Goal: Book appointment/travel/reservation

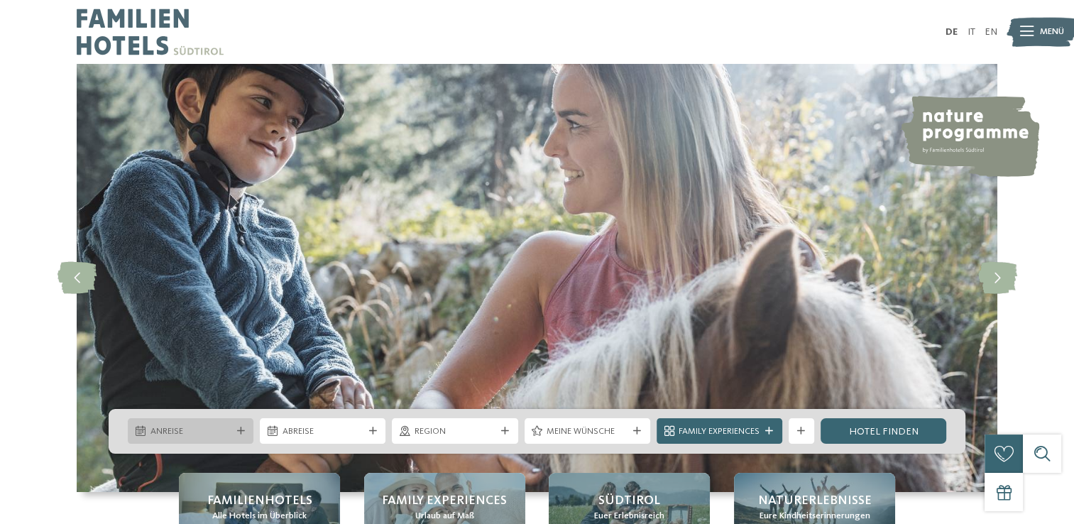
click at [238, 431] on icon at bounding box center [241, 431] width 8 height 8
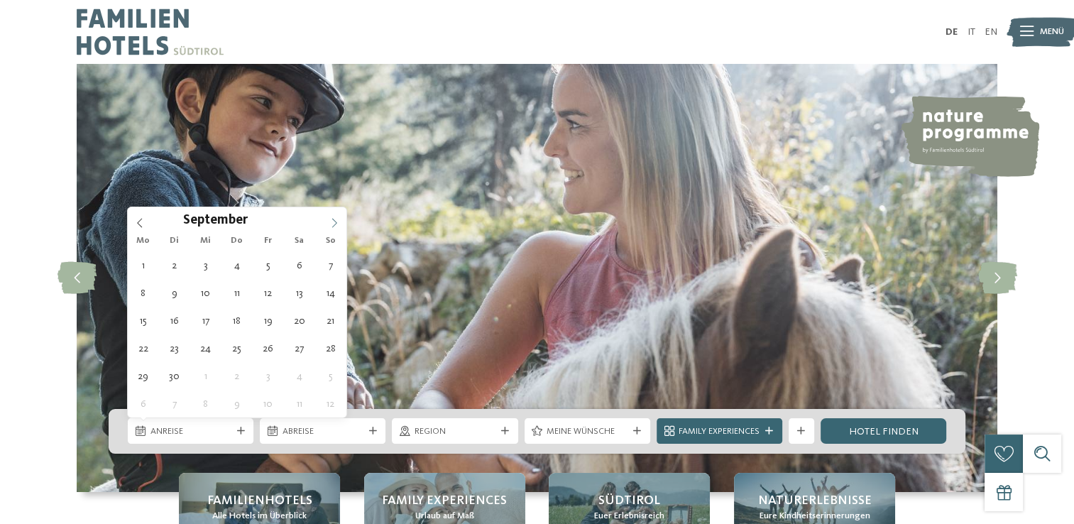
click at [330, 221] on icon at bounding box center [334, 223] width 10 height 10
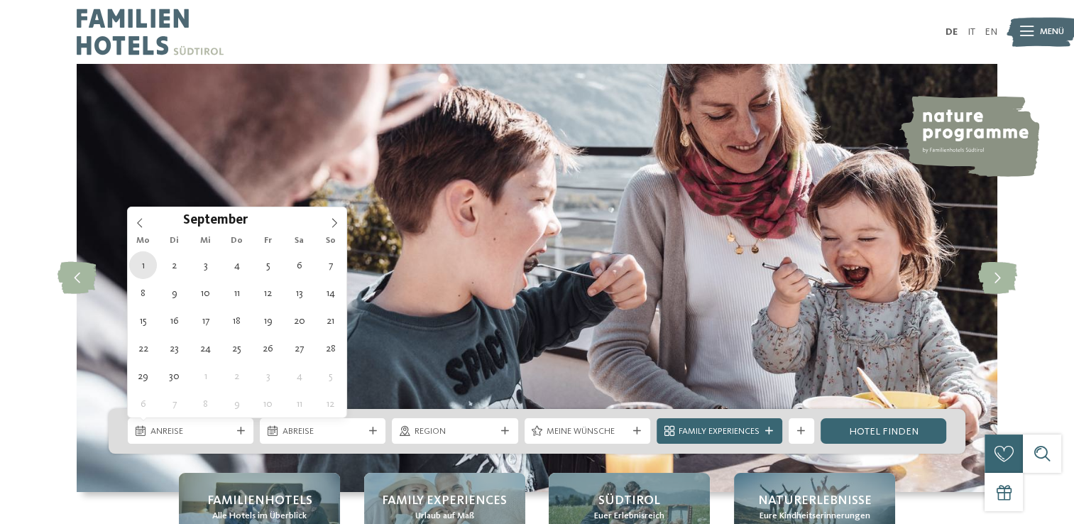
type div "01.09.2025"
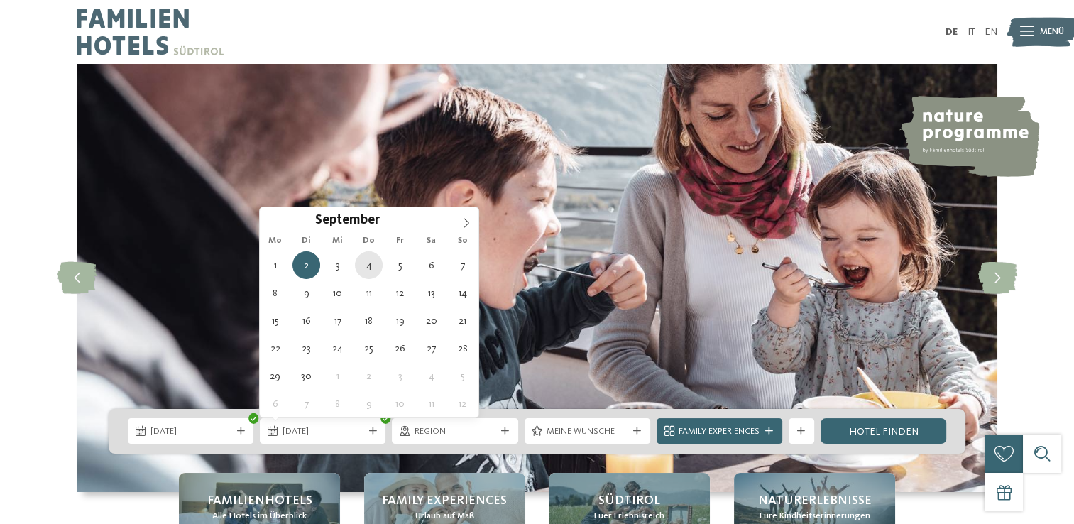
type div "04.09.2025"
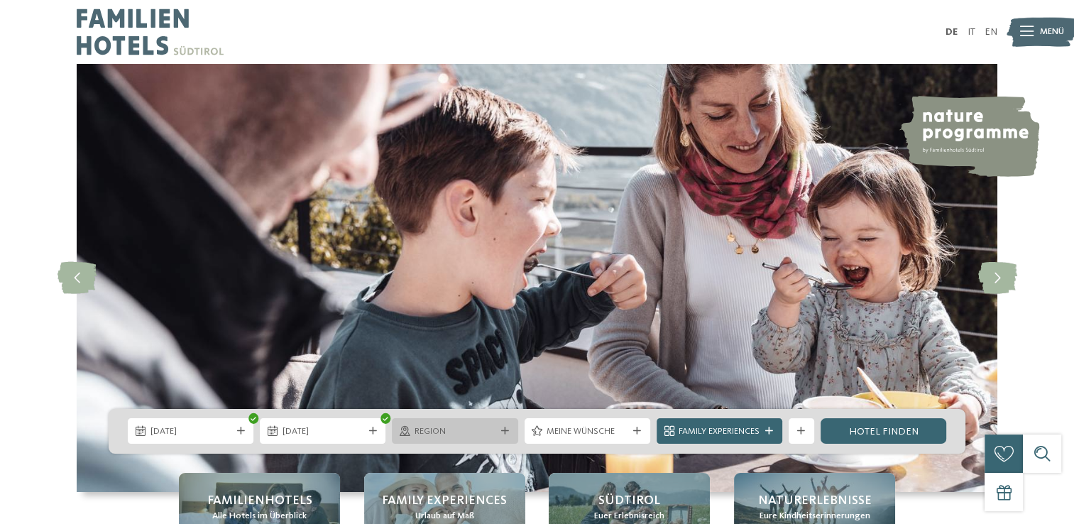
click at [496, 433] on div "Region" at bounding box center [454, 430] width 87 height 13
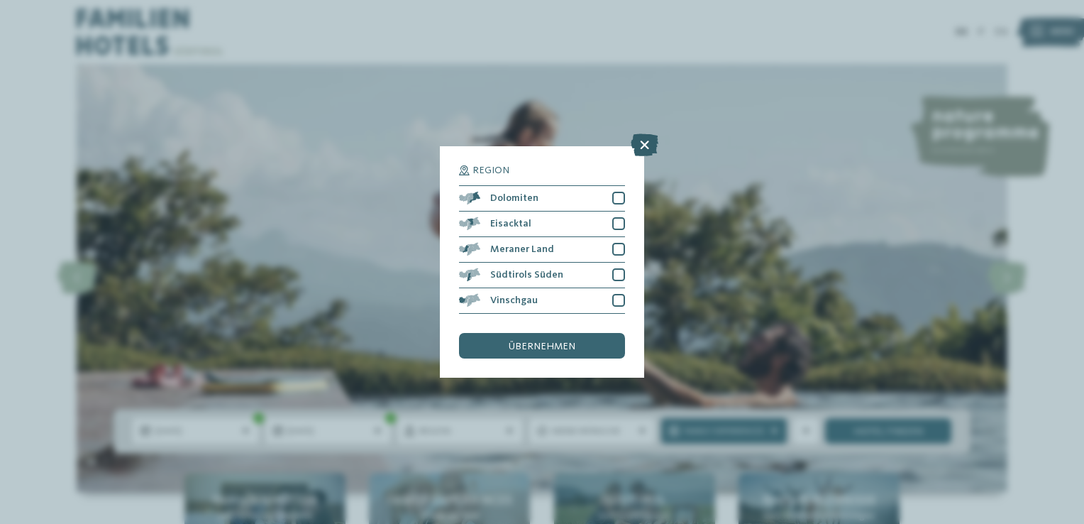
click at [644, 146] on icon at bounding box center [645, 144] width 28 height 23
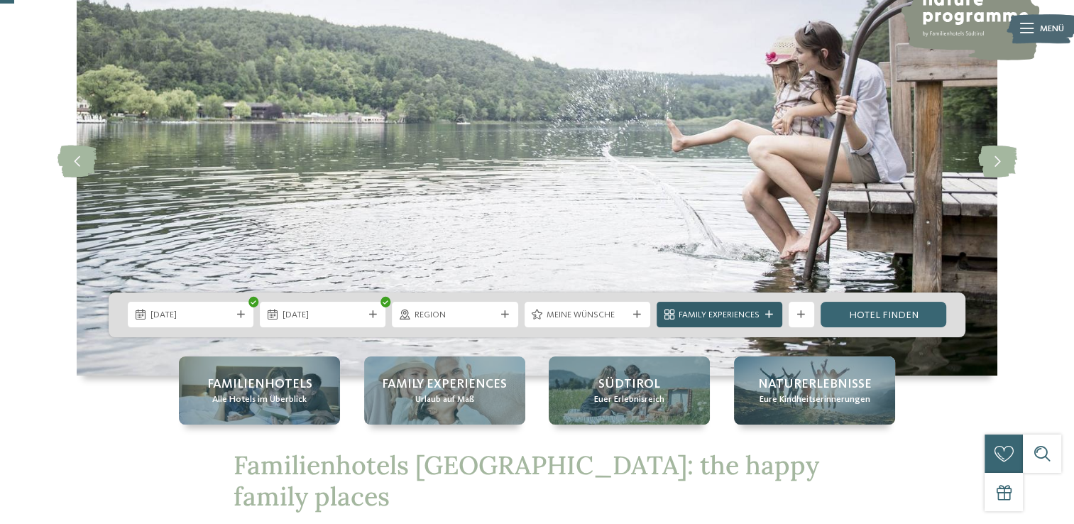
scroll to position [142, 0]
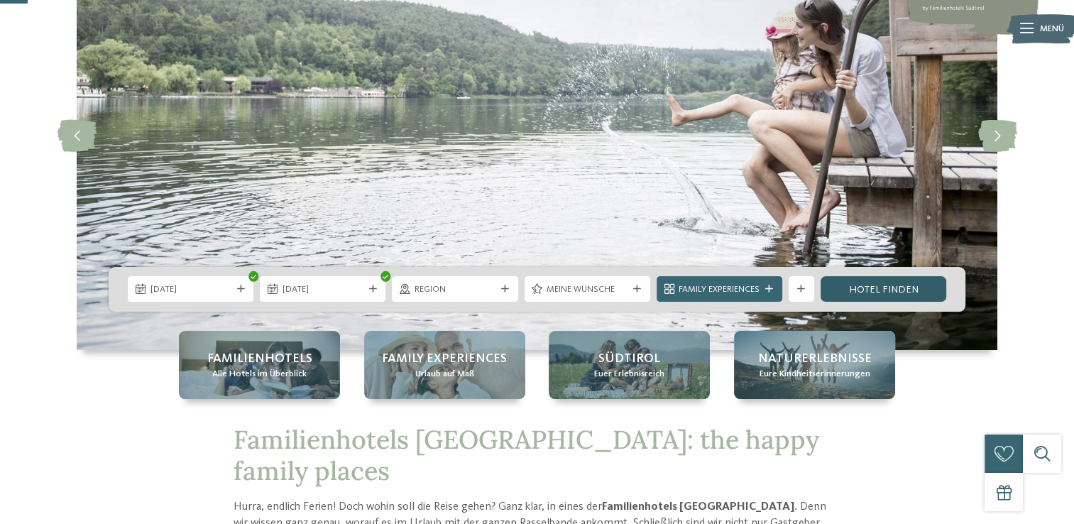
click at [847, 295] on link "Hotel finden" at bounding box center [883, 289] width 126 height 26
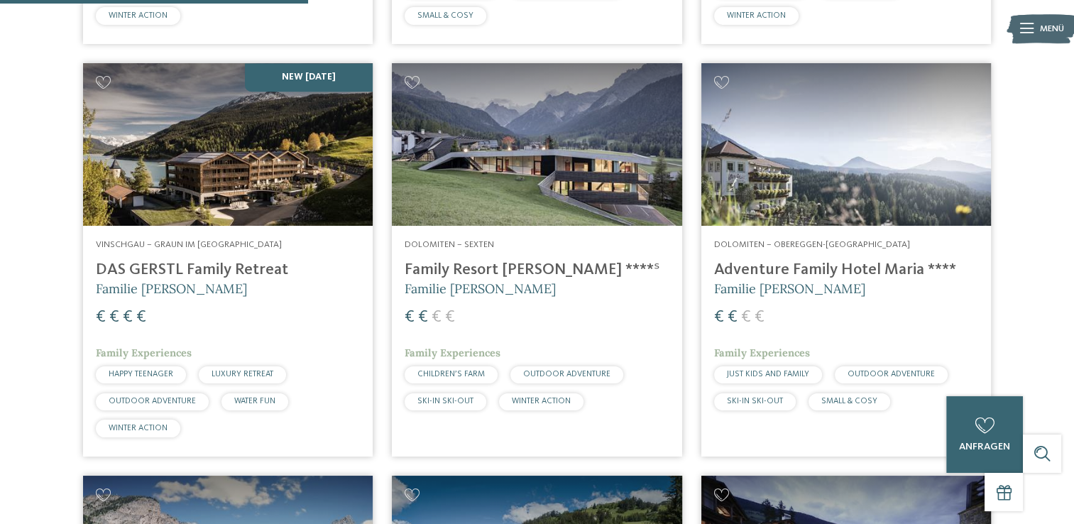
scroll to position [1263, 0]
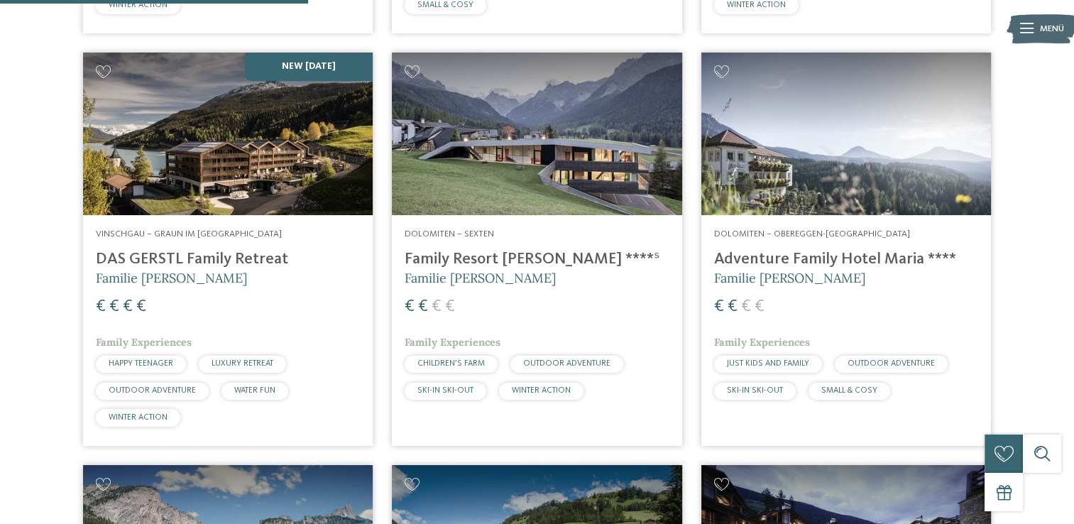
click at [258, 155] on img at bounding box center [228, 134] width 290 height 163
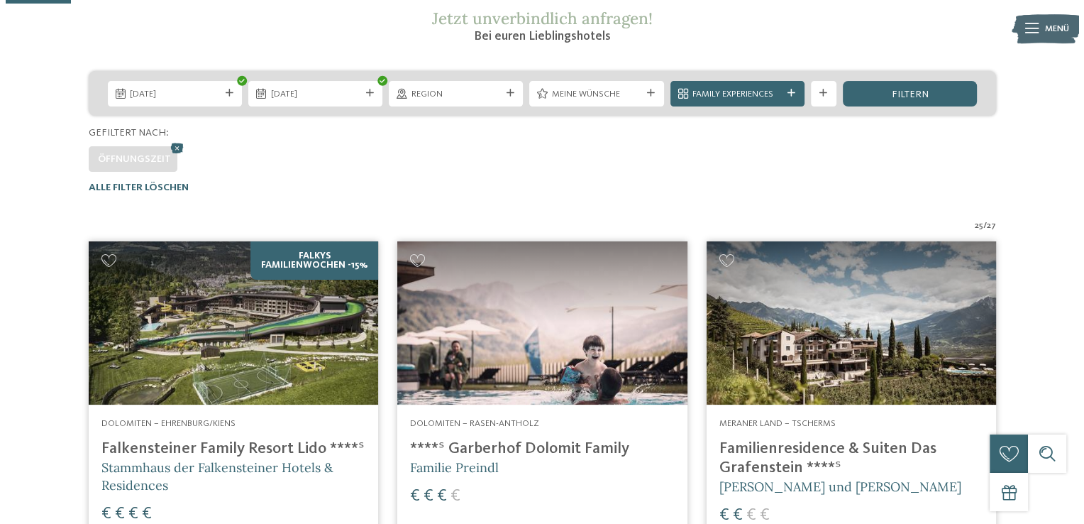
scroll to position [56, 0]
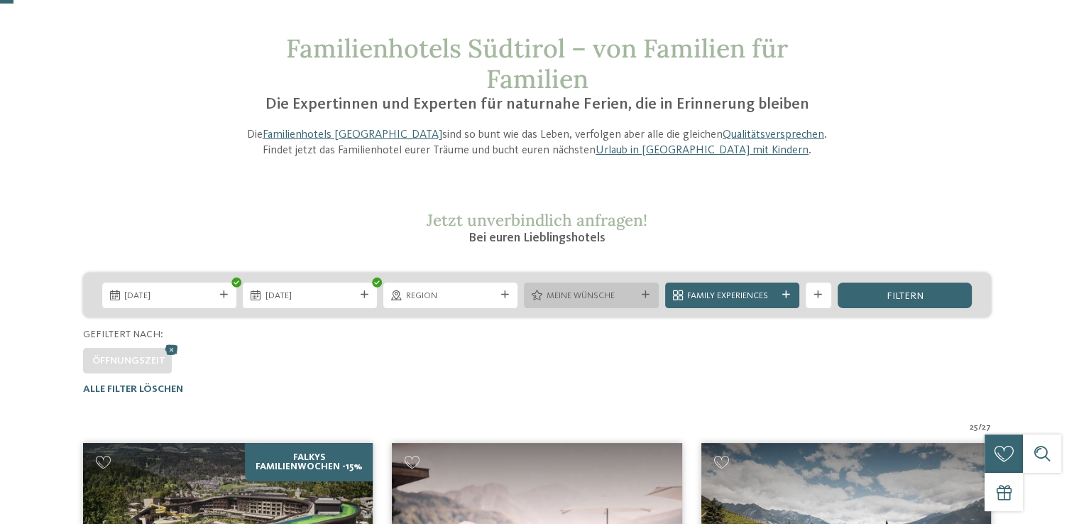
click at [609, 288] on div "Meine Wünsche" at bounding box center [591, 294] width 96 height 13
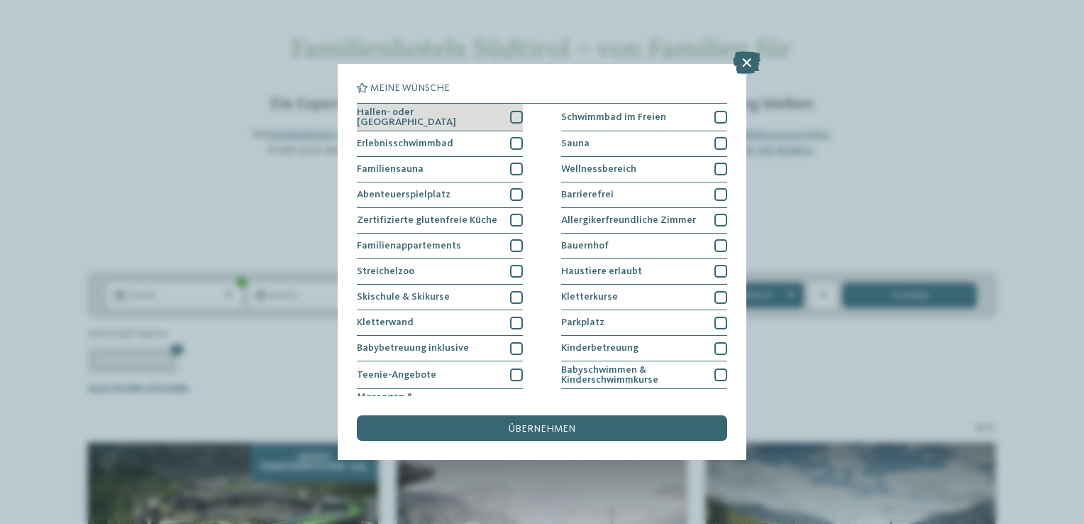
click at [512, 118] on div at bounding box center [516, 117] width 13 height 13
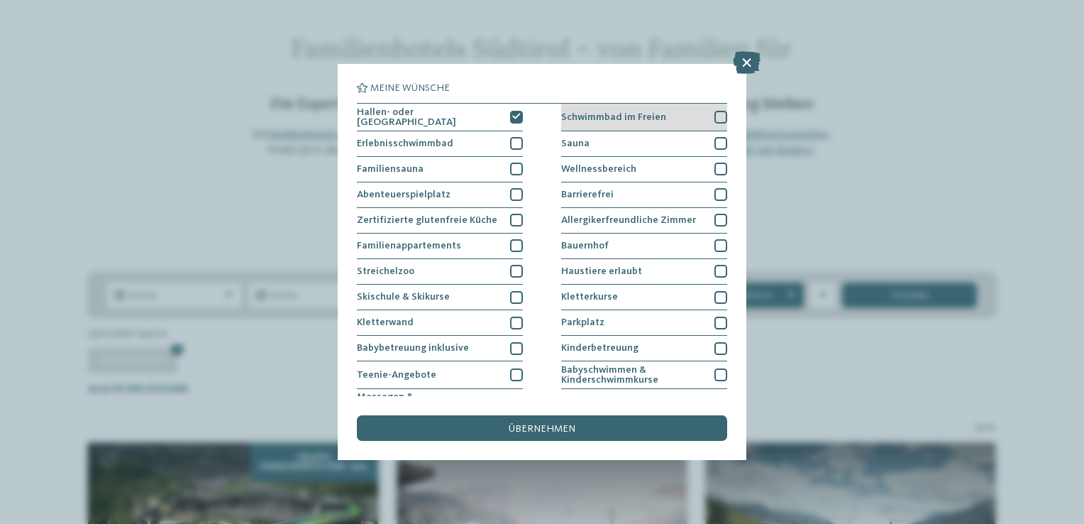
click at [613, 115] on span "Schwimmbad im Freien" at bounding box center [613, 117] width 105 height 10
click at [610, 140] on div "Sauna" at bounding box center [644, 144] width 166 height 26
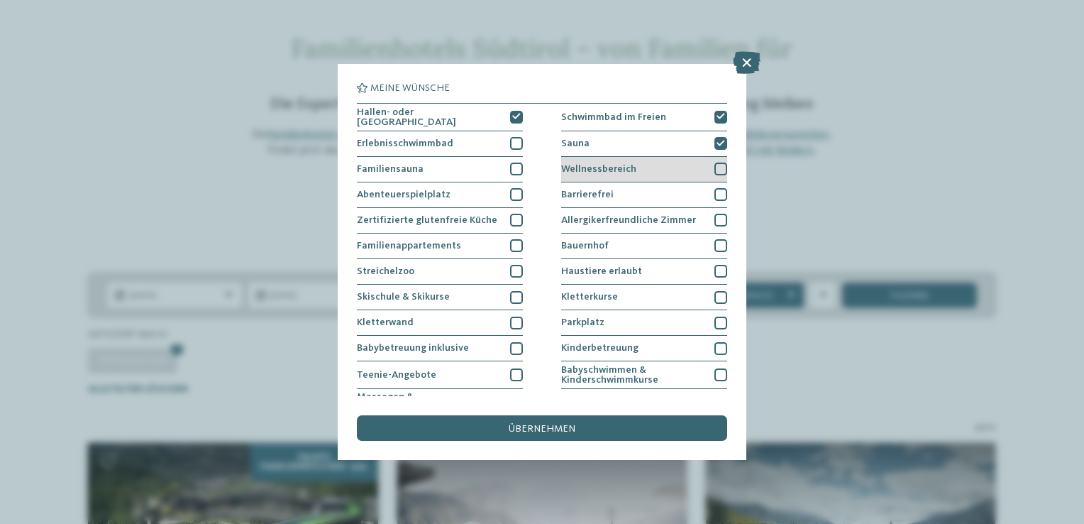
click at [603, 160] on div "Wellnessbereich" at bounding box center [644, 170] width 166 height 26
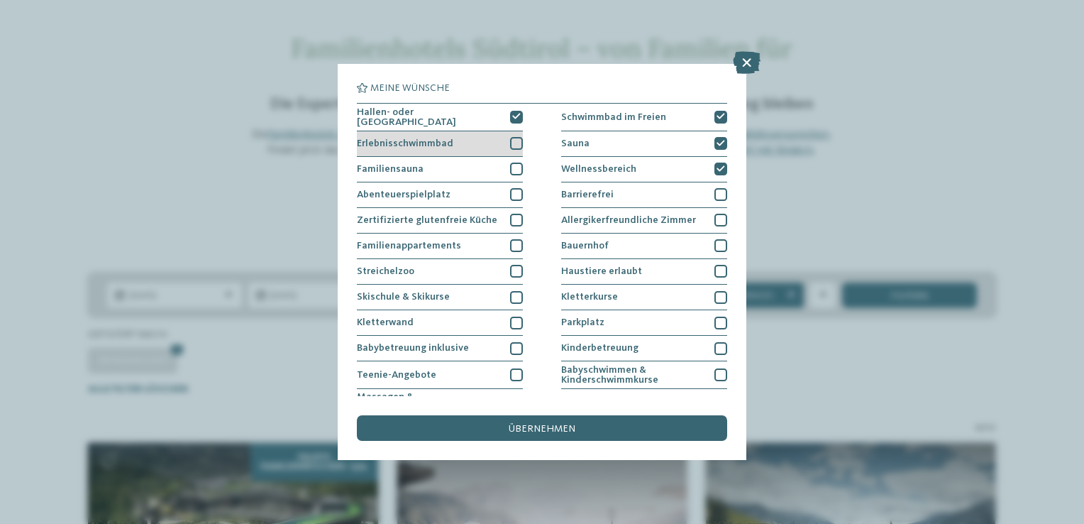
click at [514, 141] on div at bounding box center [516, 143] width 13 height 13
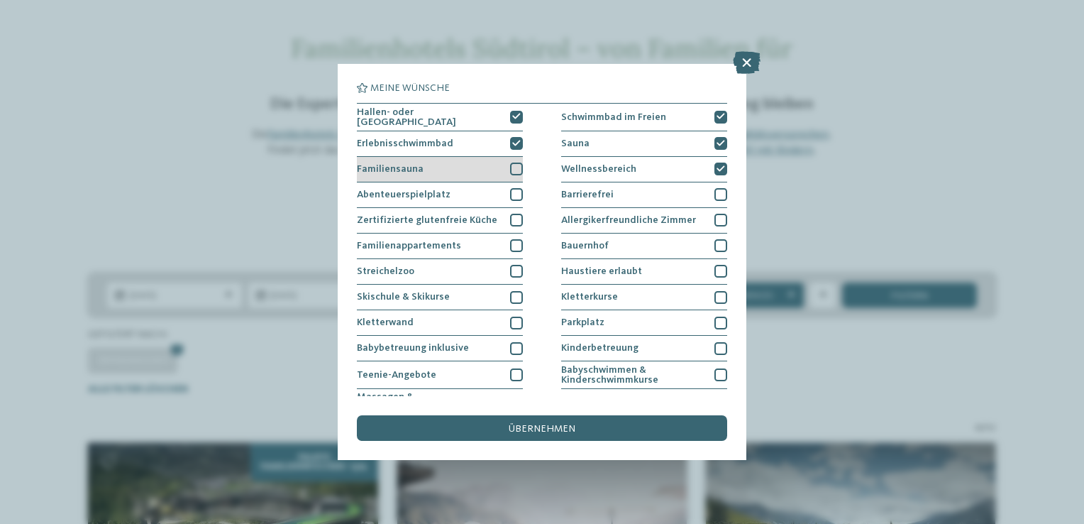
click at [510, 163] on div at bounding box center [516, 169] width 13 height 13
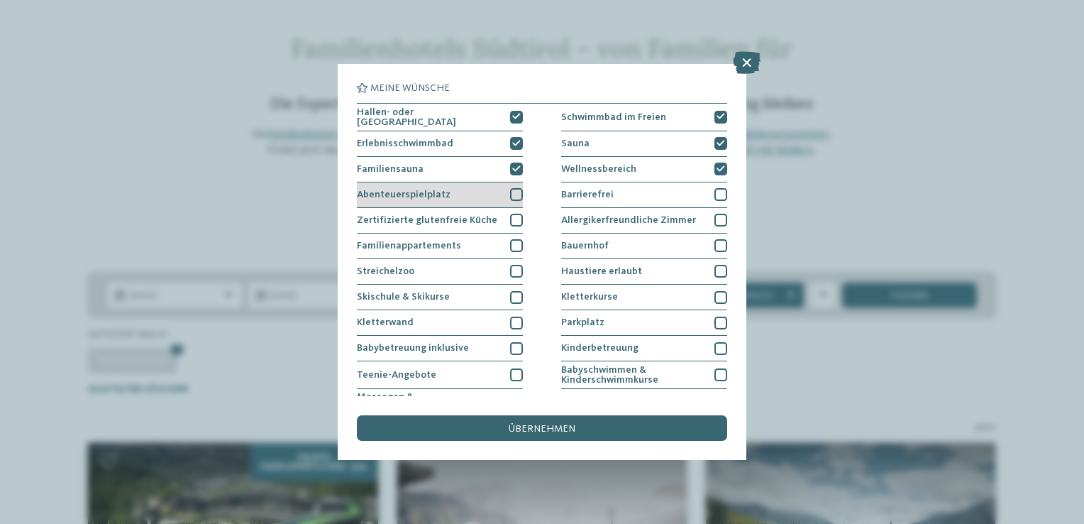
click at [494, 192] on div "Abenteuerspielplatz" at bounding box center [440, 195] width 166 height 26
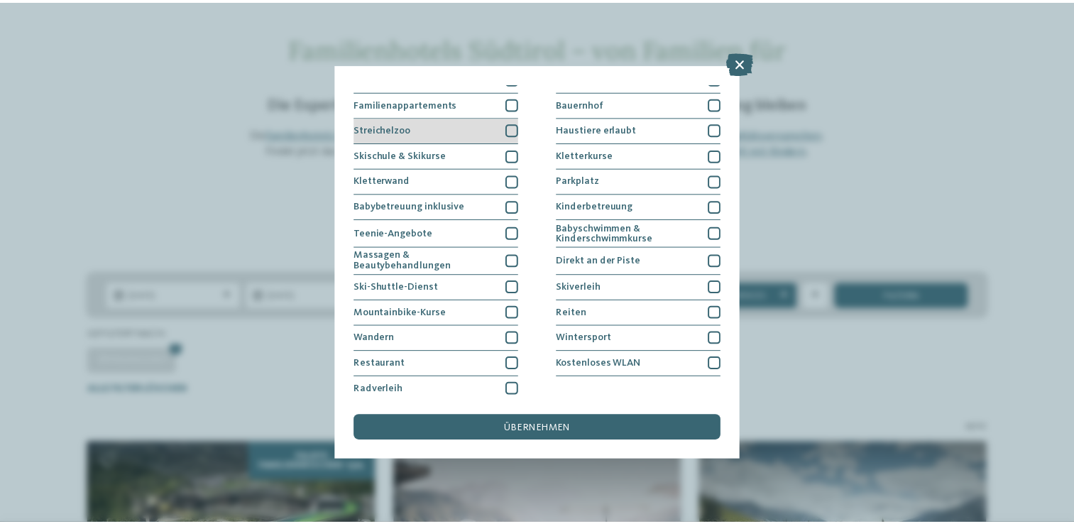
scroll to position [145, 0]
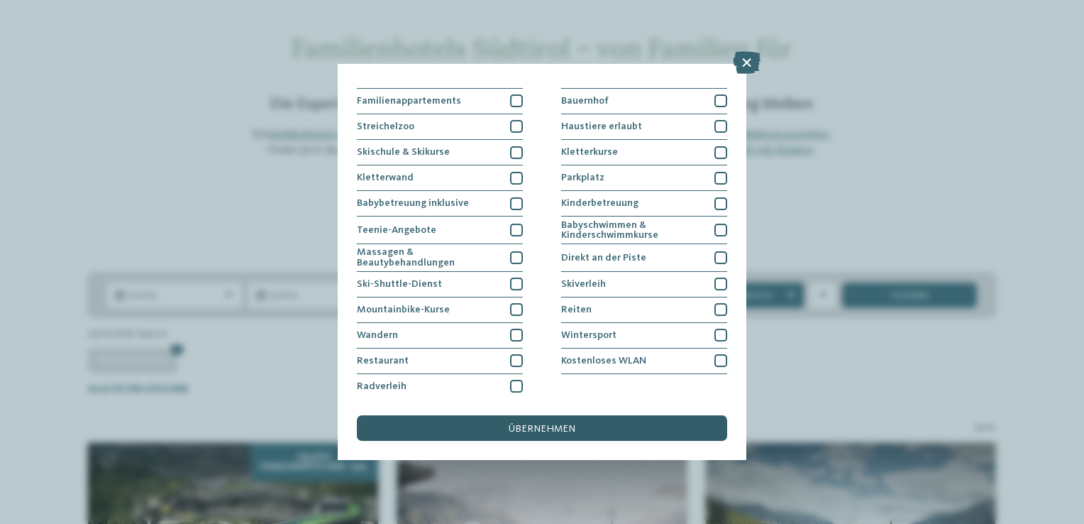
click at [608, 428] on div "übernehmen" at bounding box center [542, 428] width 370 height 26
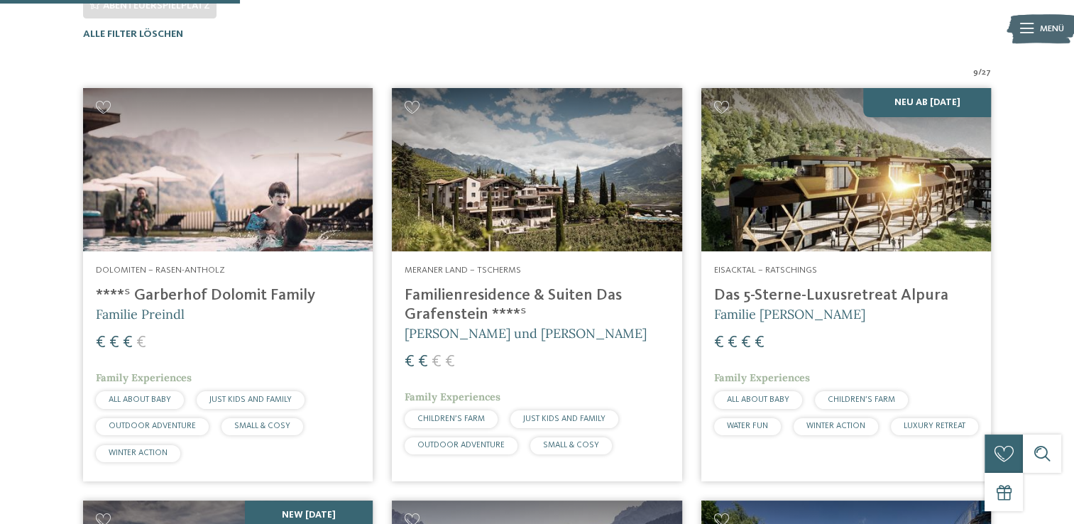
scroll to position [443, 0]
click at [524, 177] on img at bounding box center [537, 169] width 290 height 163
click at [502, 297] on h4 "Familienresidence & Suiten Das Grafenstein ****ˢ" at bounding box center [537, 305] width 264 height 38
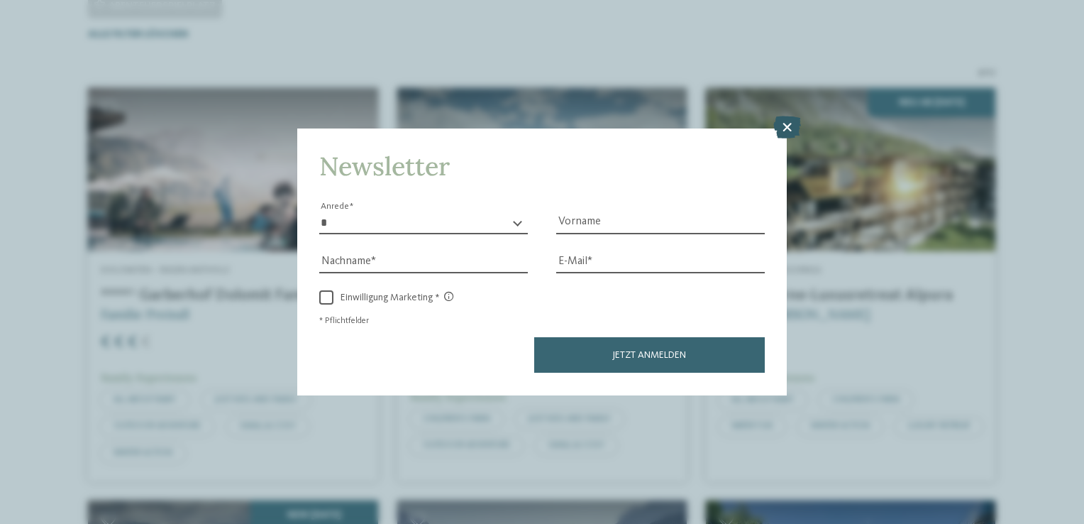
click at [789, 129] on icon at bounding box center [788, 127] width 28 height 23
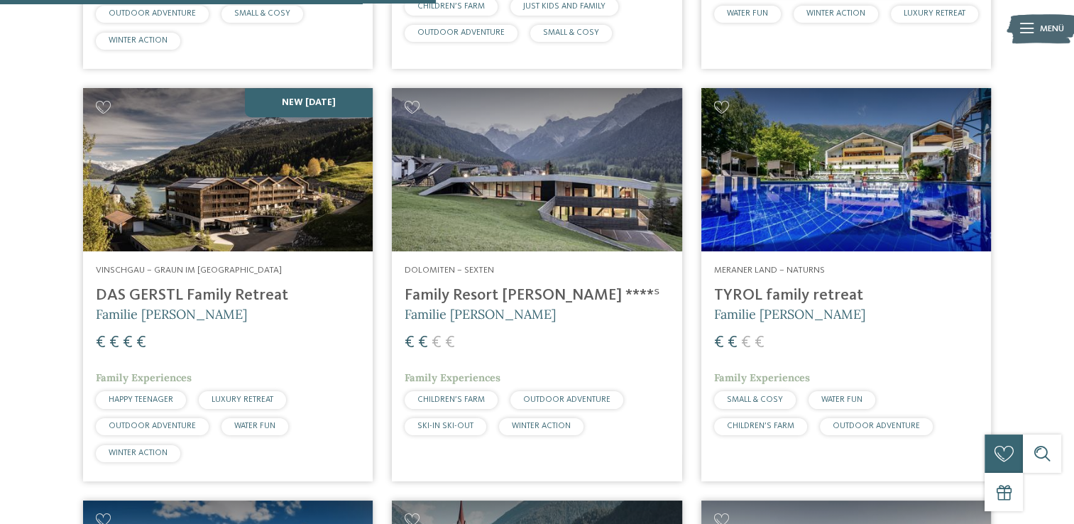
scroll to position [869, 0]
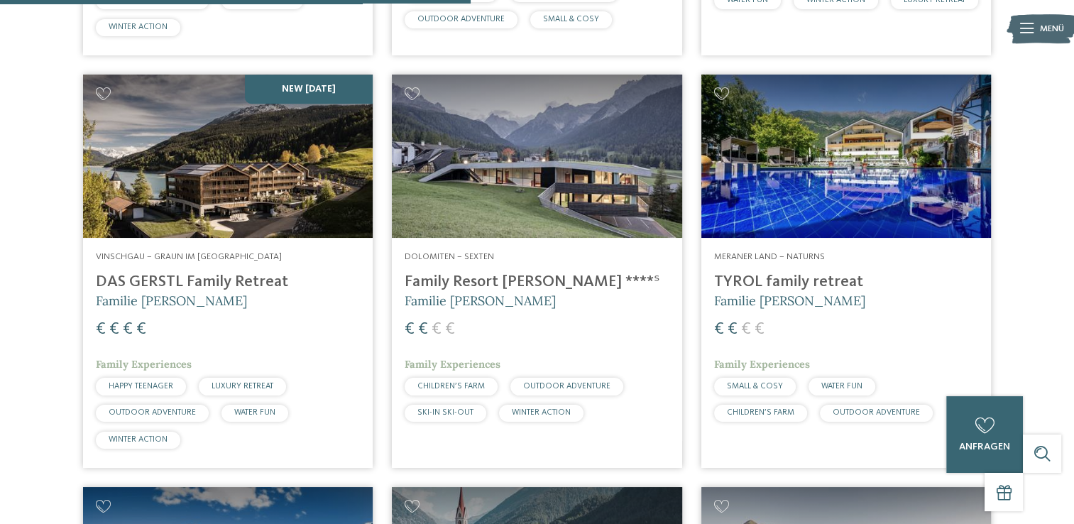
click at [847, 209] on img at bounding box center [846, 156] width 290 height 163
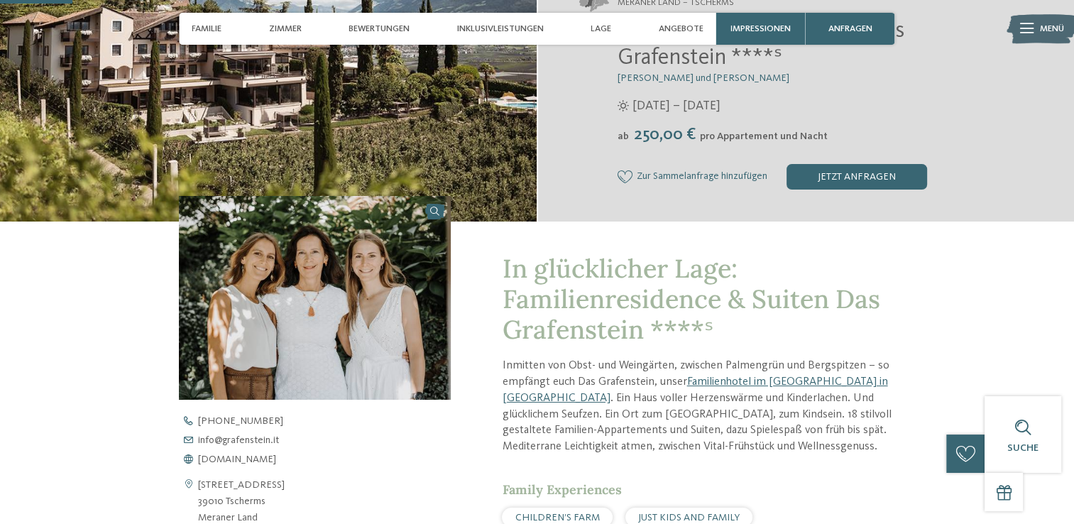
scroll to position [284, 0]
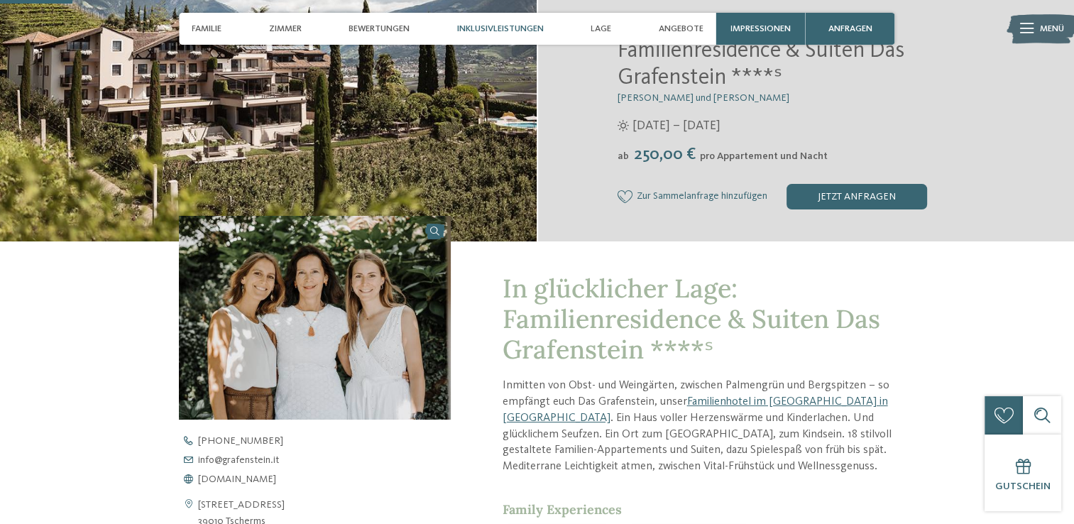
click at [512, 25] on span "Inklusivleistungen" at bounding box center [500, 28] width 87 height 11
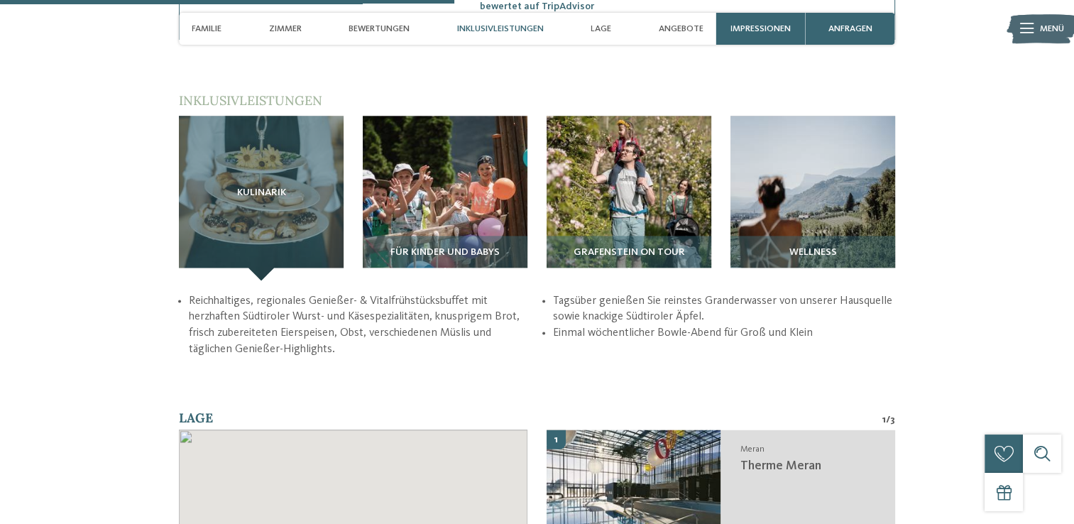
scroll to position [1789, 0]
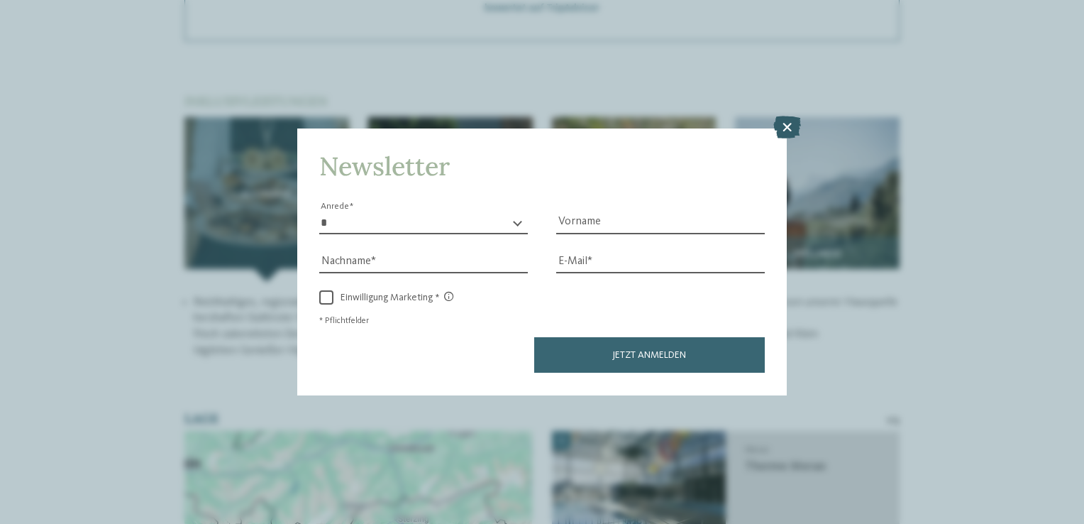
click at [785, 124] on icon at bounding box center [788, 127] width 28 height 23
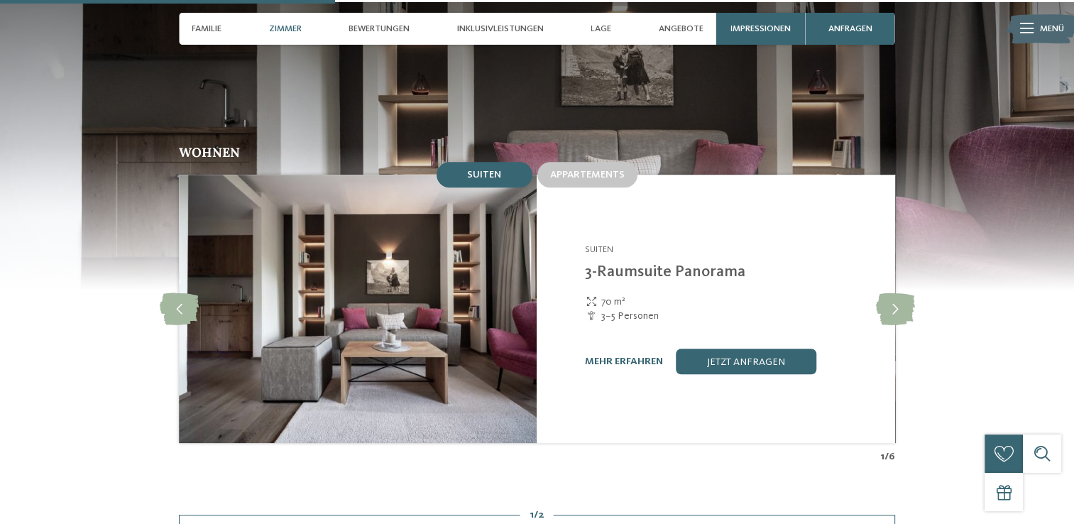
scroll to position [1150, 0]
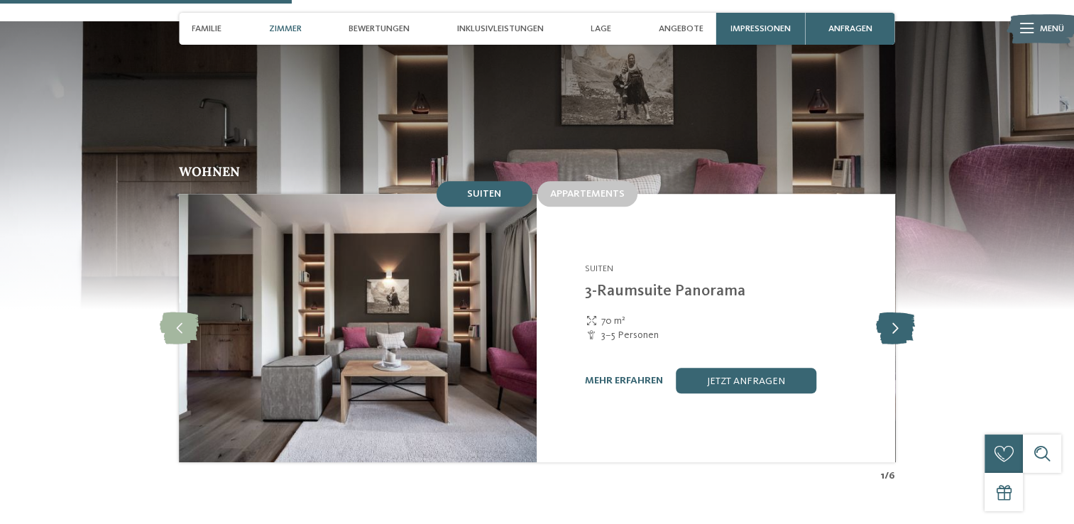
click at [903, 315] on icon at bounding box center [894, 328] width 39 height 32
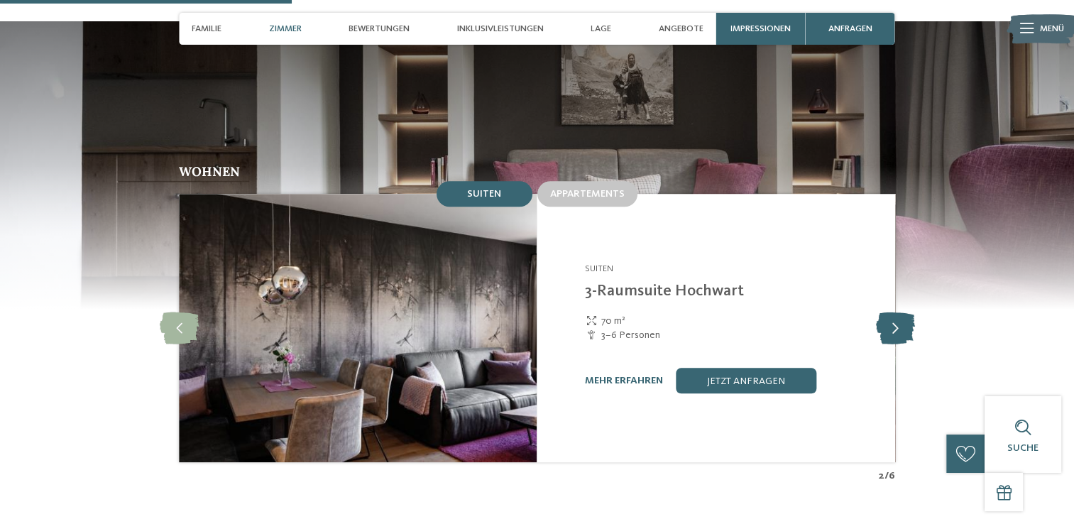
click at [903, 315] on icon at bounding box center [894, 328] width 39 height 32
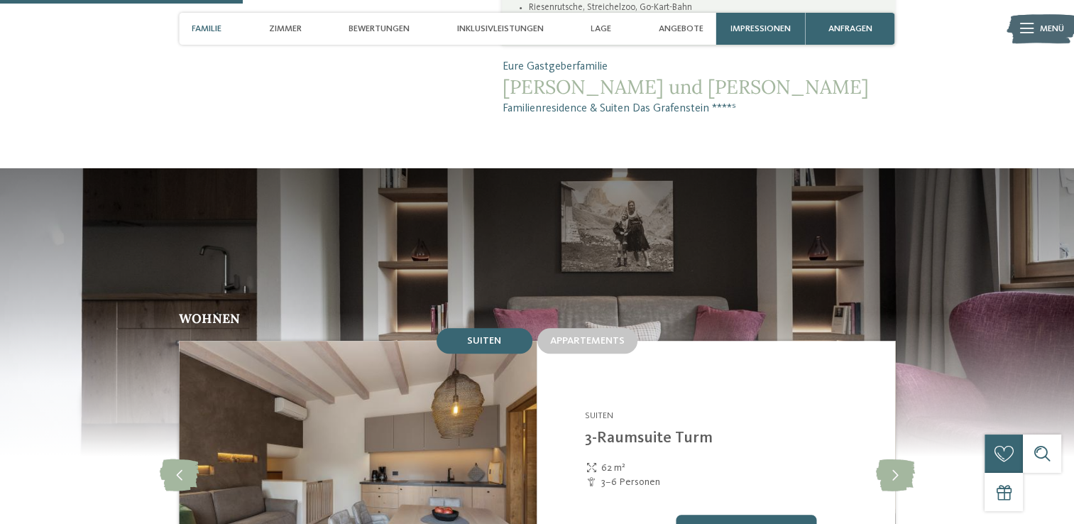
scroll to position [937, 0]
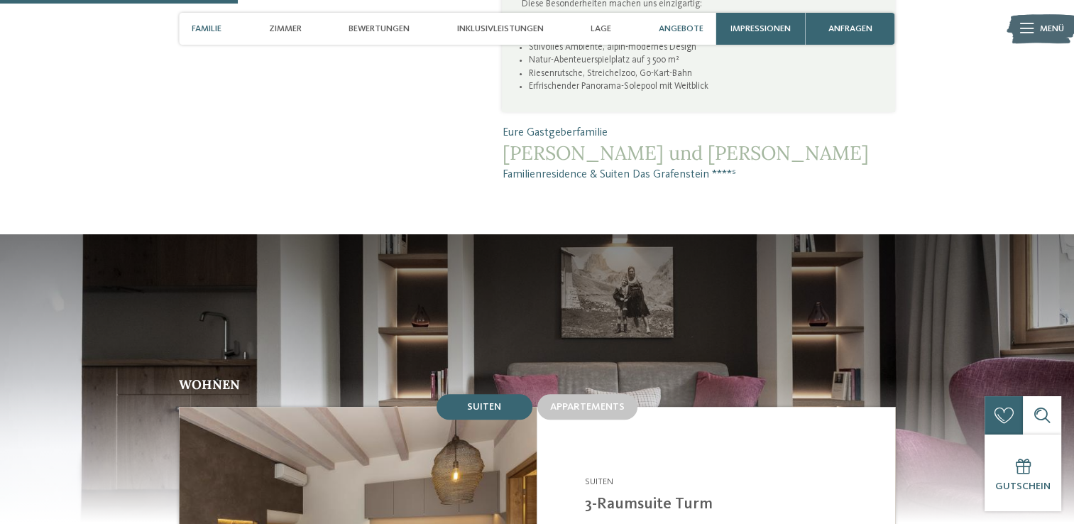
click at [671, 26] on span "Angebote" at bounding box center [681, 28] width 45 height 11
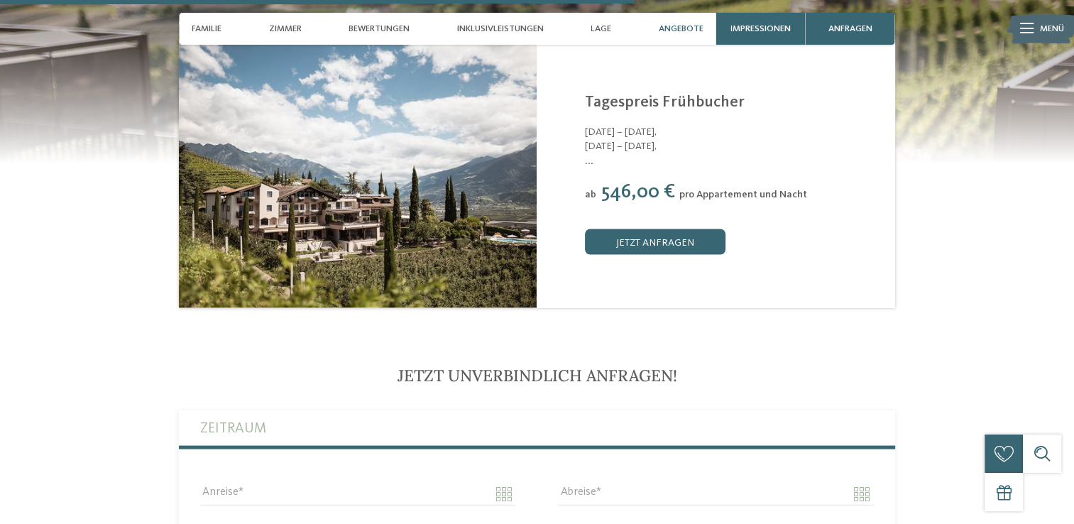
scroll to position [2756, 0]
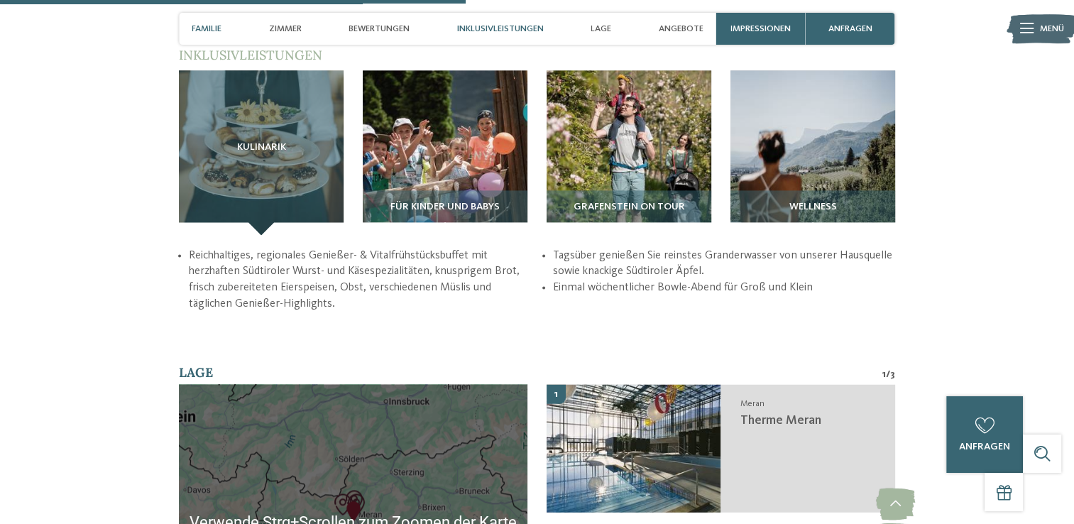
click at [199, 28] on span "Familie" at bounding box center [207, 28] width 30 height 11
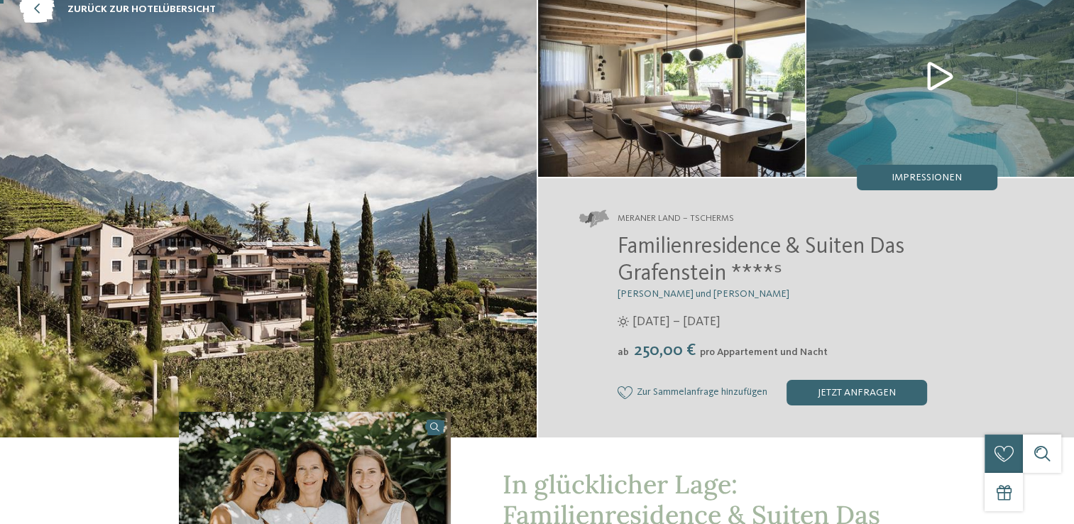
scroll to position [0, 0]
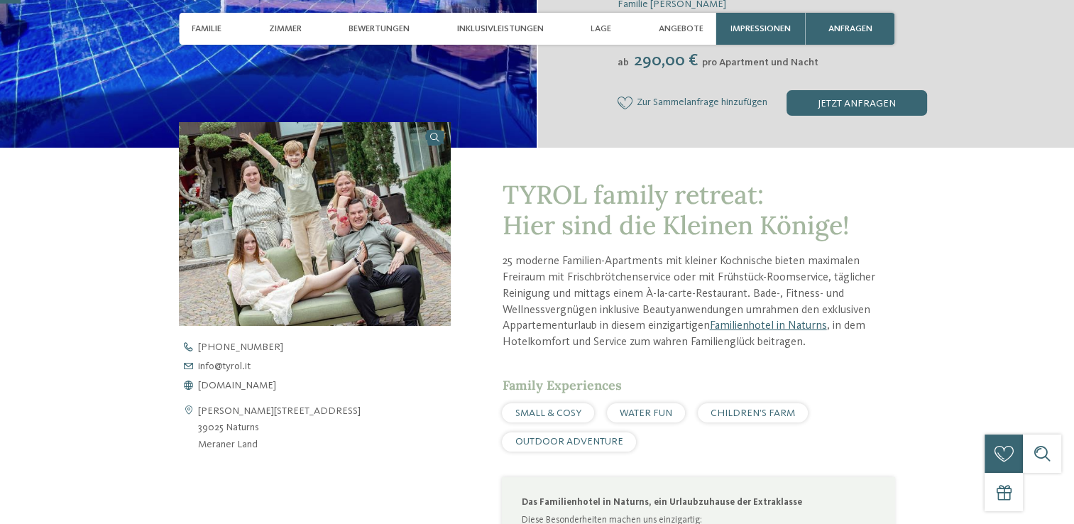
scroll to position [355, 0]
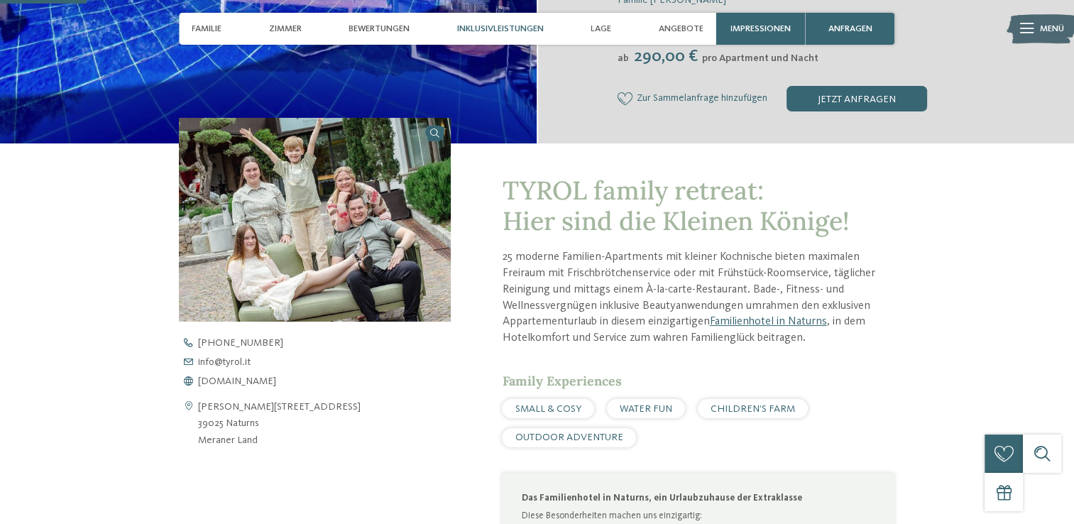
click at [519, 28] on span "Inklusivleistungen" at bounding box center [500, 28] width 87 height 11
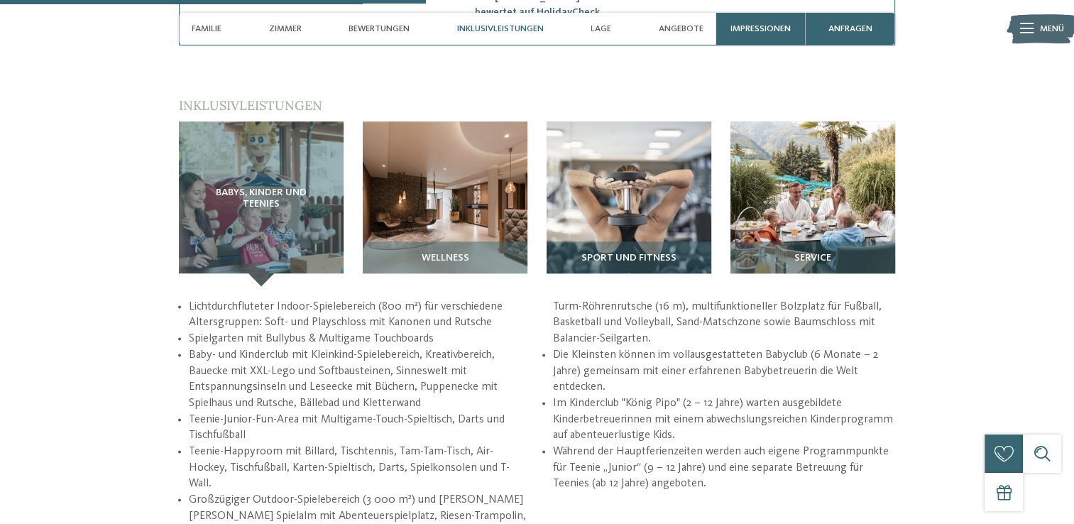
scroll to position [1746, 0]
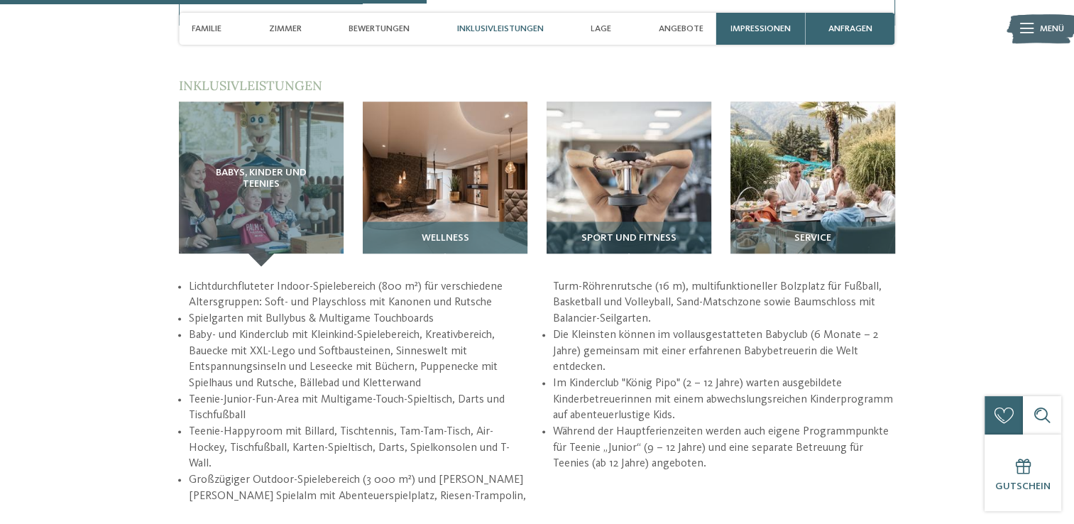
click at [480, 203] on img at bounding box center [445, 183] width 165 height 165
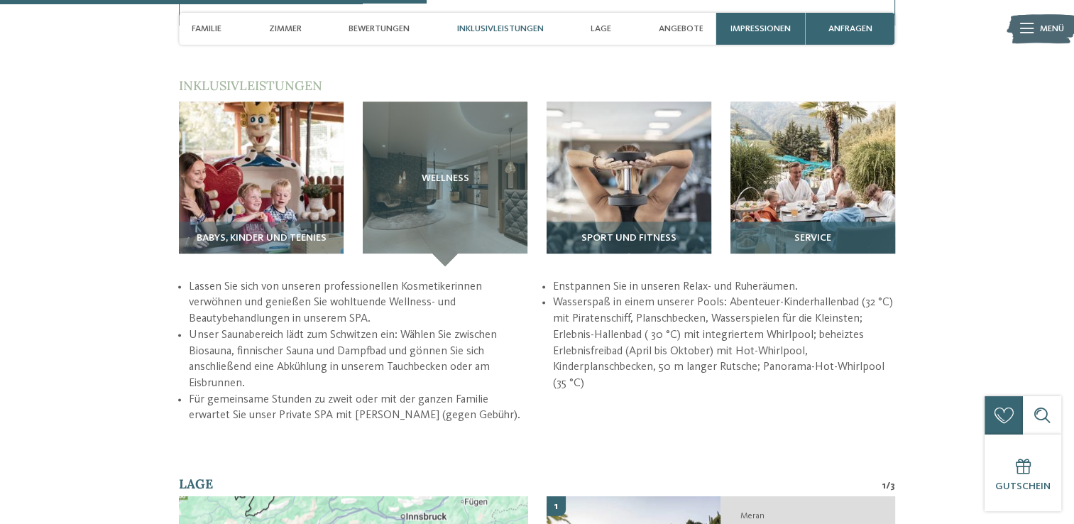
click at [825, 206] on img at bounding box center [812, 183] width 165 height 165
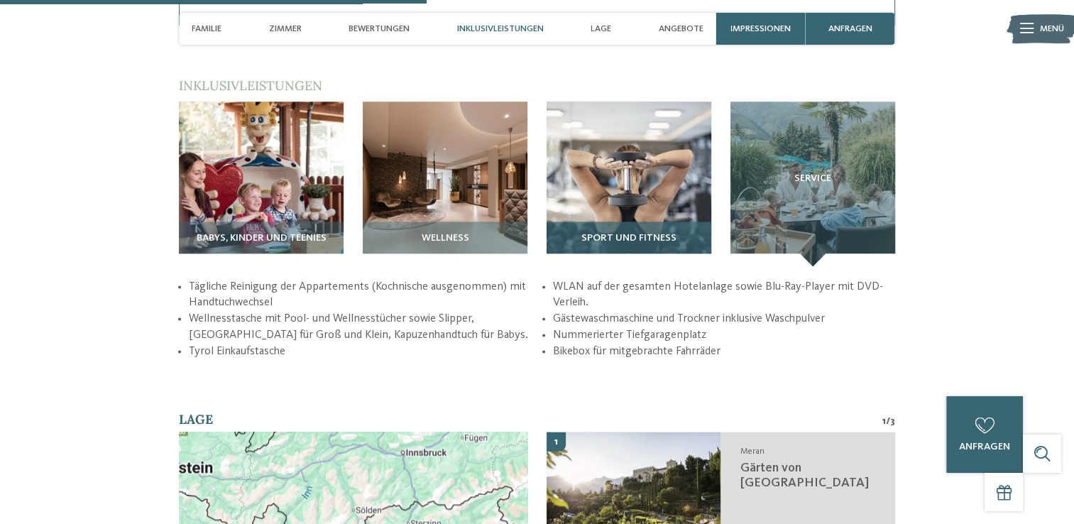
click at [647, 172] on img at bounding box center [628, 183] width 165 height 165
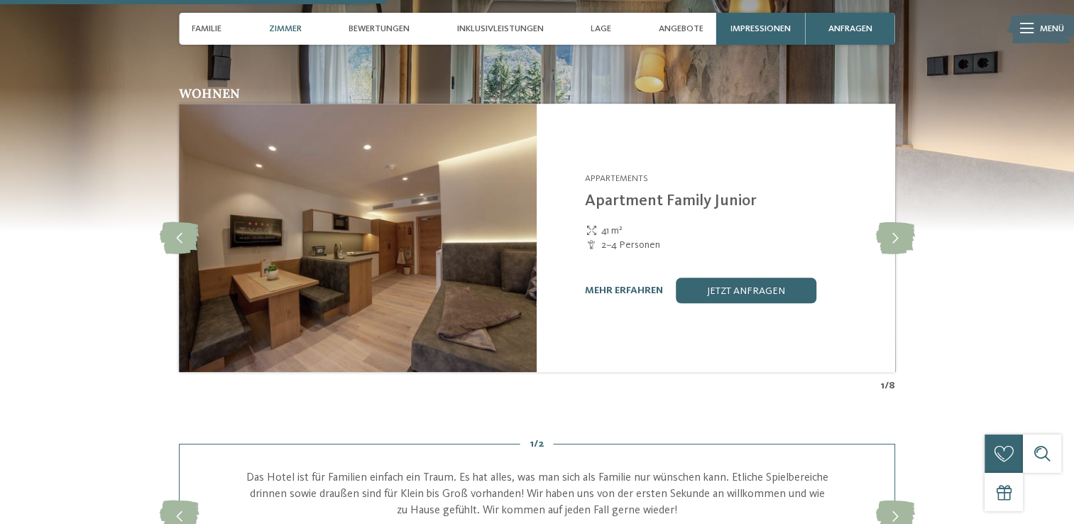
scroll to position [1178, 0]
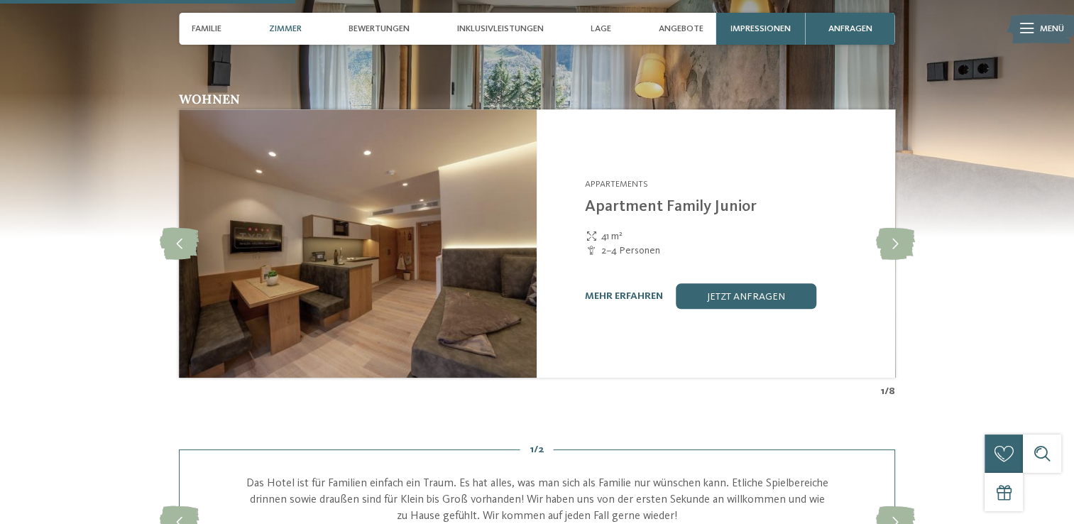
click at [432, 229] on img at bounding box center [358, 243] width 358 height 268
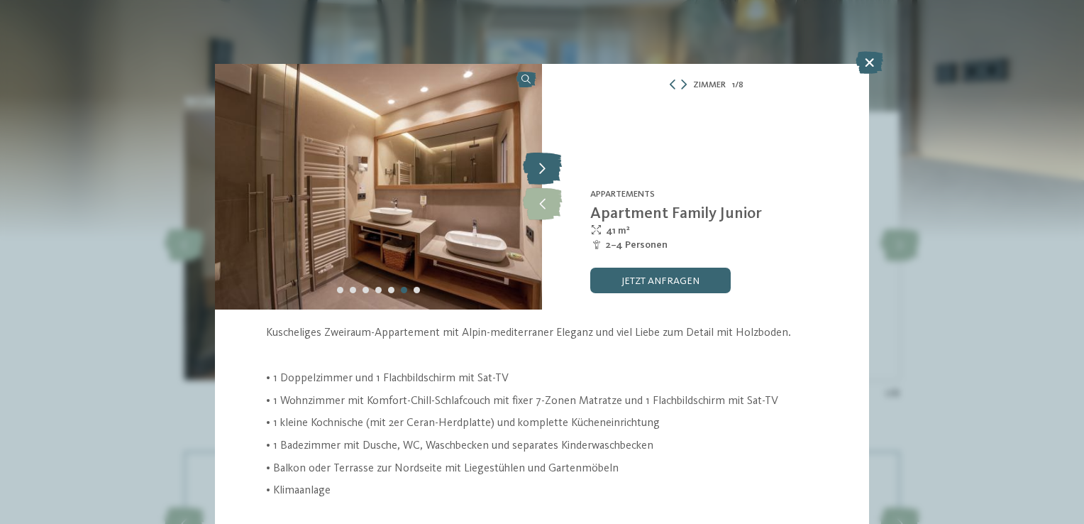
click at [535, 170] on icon at bounding box center [542, 169] width 39 height 32
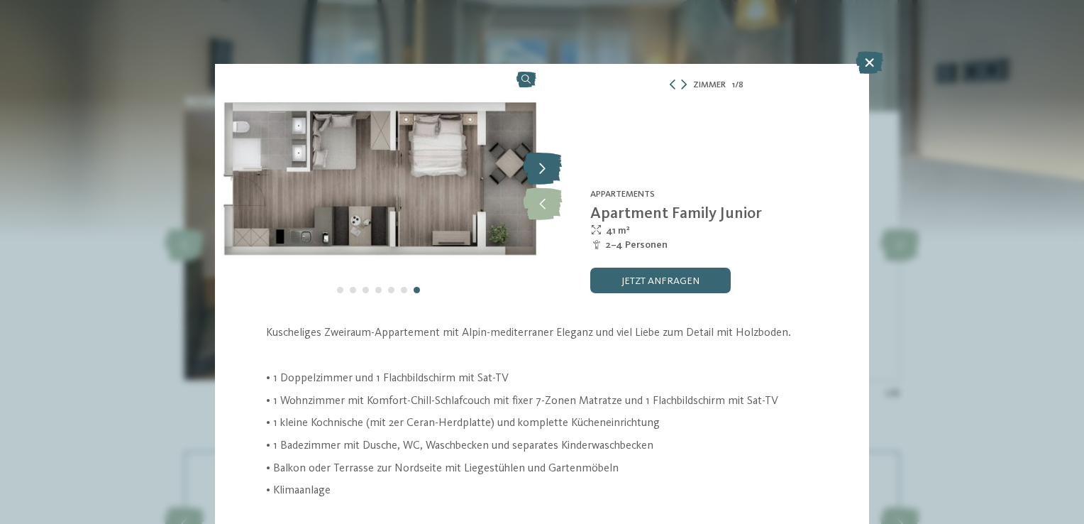
click at [535, 170] on icon at bounding box center [542, 169] width 39 height 32
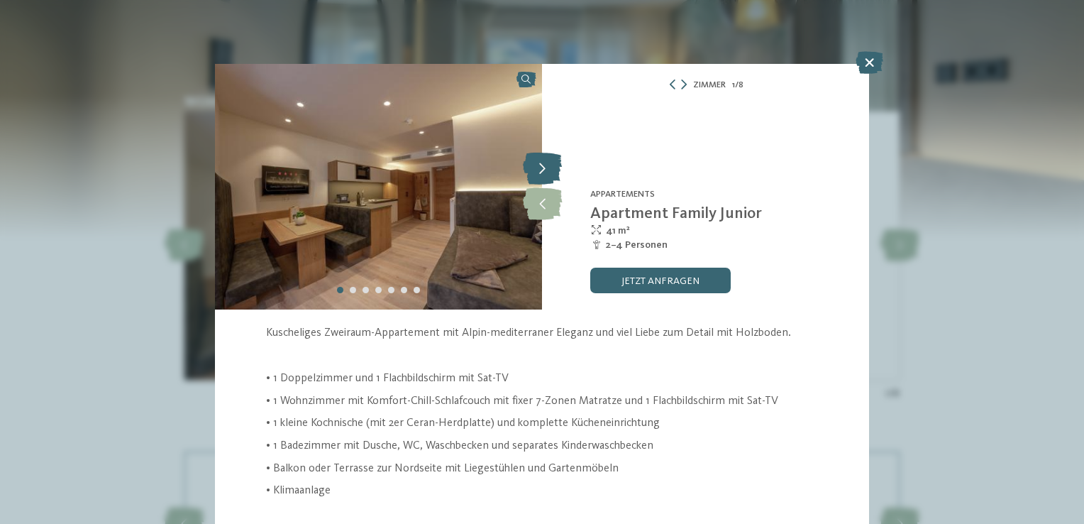
click at [535, 170] on icon at bounding box center [542, 169] width 39 height 32
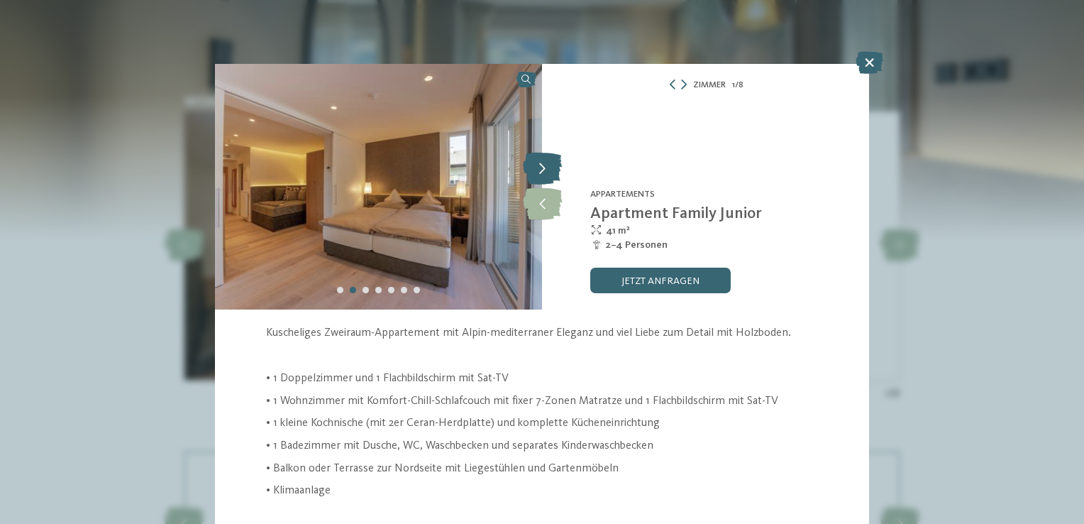
click at [535, 170] on icon at bounding box center [542, 169] width 39 height 32
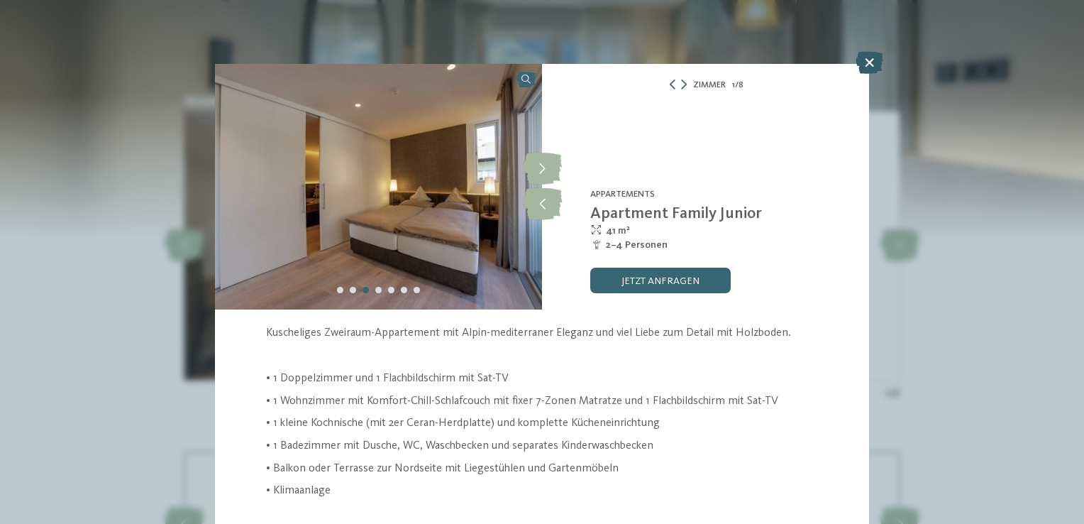
click at [877, 64] on icon at bounding box center [870, 62] width 28 height 23
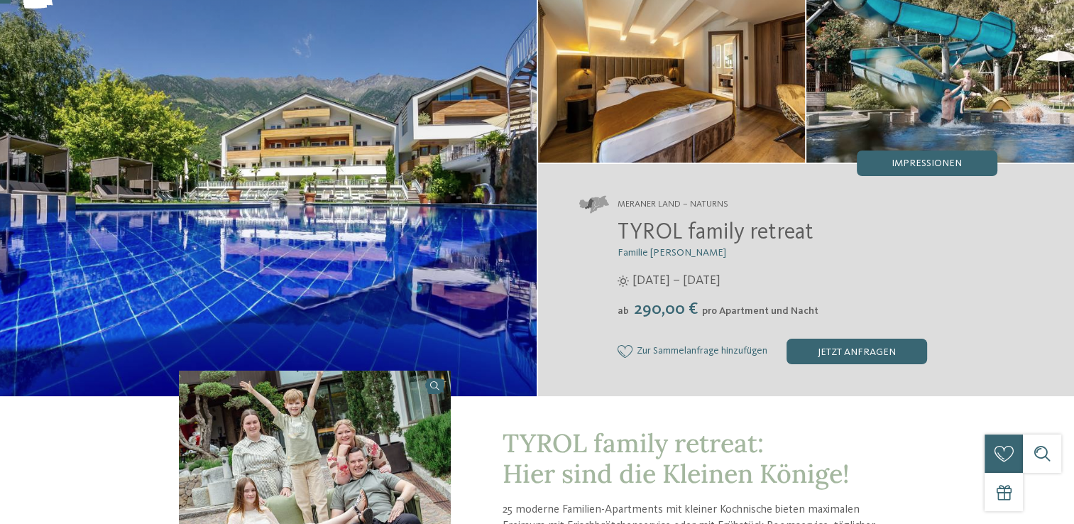
scroll to position [43, 0]
